Goal: Check status: Check status

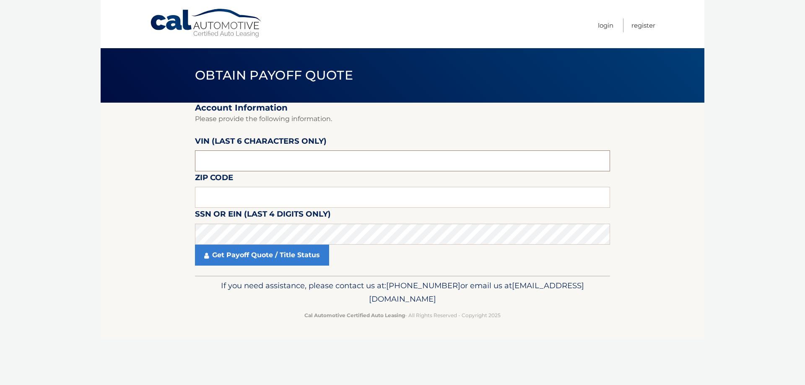
click at [216, 159] on input "text" at bounding box center [402, 160] width 415 height 21
type input "161245"
click at [221, 193] on input "text" at bounding box center [402, 197] width 415 height 21
paste input "19438"
type input "19438"
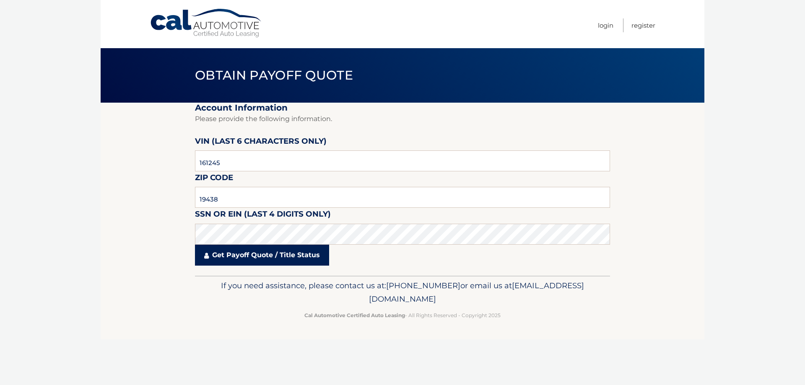
click at [236, 249] on link "Get Payoff Quote / Title Status" at bounding box center [262, 255] width 134 height 21
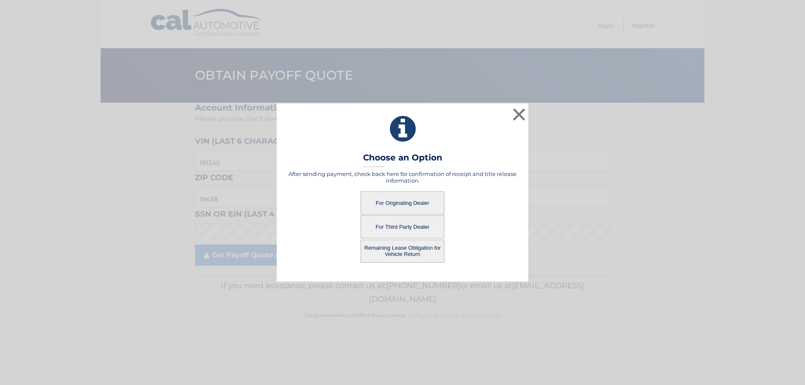
click at [389, 206] on button "For Originating Dealer" at bounding box center [402, 203] width 84 height 23
click at [386, 203] on button "For Originating Dealer" at bounding box center [402, 203] width 84 height 23
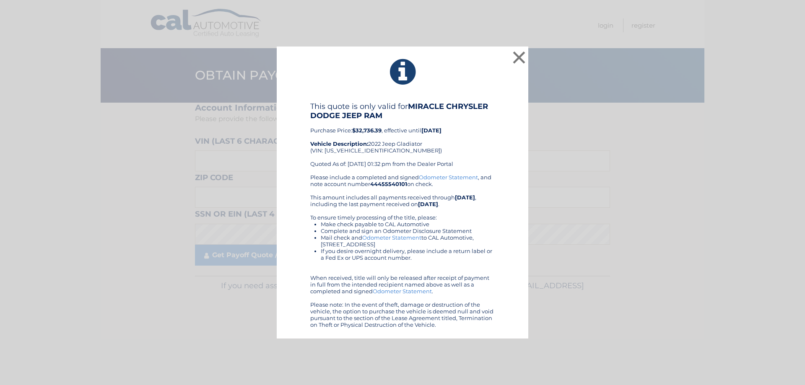
click at [392, 187] on b "44455540101" at bounding box center [388, 184] width 37 height 7
click at [392, 186] on b "44455540101" at bounding box center [388, 184] width 37 height 7
copy div "44455540101"
click at [519, 60] on button "×" at bounding box center [518, 57] width 17 height 17
